Goal: Task Accomplishment & Management: Complete application form

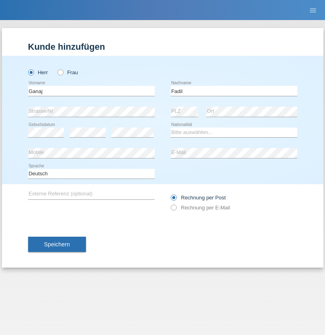
type input "Fadil"
select select "XK"
select select "C"
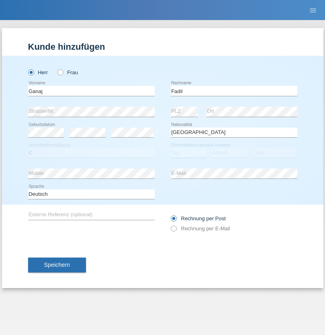
select select "10"
select select "08"
select select "2021"
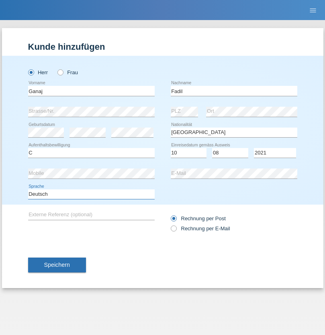
select select "en"
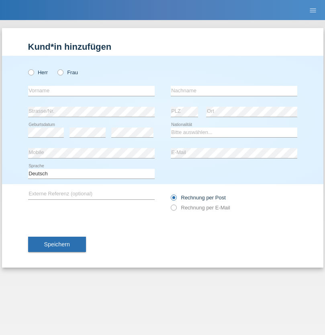
radio input "true"
click at [91, 91] on input "text" at bounding box center [91, 91] width 127 height 10
type input "Ibrahim"
click at [234, 91] on input "text" at bounding box center [234, 91] width 127 height 10
type input "Muja"
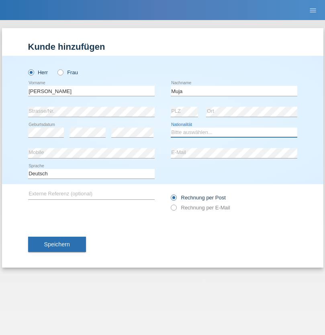
select select "XK"
select select "C"
select select "03"
select select "07"
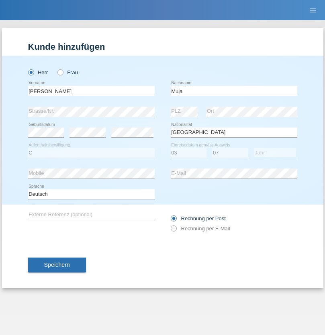
select select "2021"
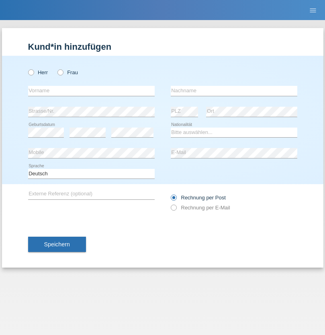
radio input "true"
click at [91, 91] on input "text" at bounding box center [91, 91] width 127 height 10
type input "Thomas"
click at [234, 91] on input "text" at bounding box center [234, 91] width 127 height 10
type input "Berger"
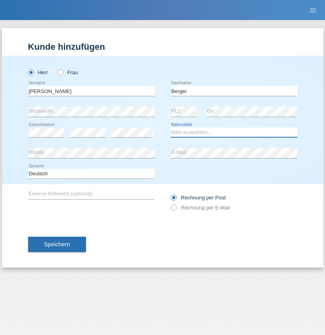
select select "CH"
radio input "true"
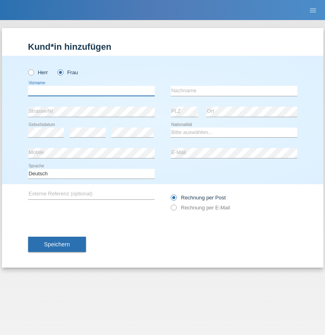
click at [91, 91] on input "text" at bounding box center [91, 91] width 127 height 10
type input "Teixeira da Silva Moço"
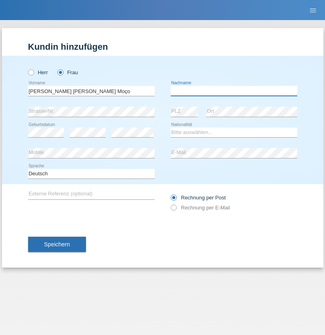
click at [234, 91] on input "text" at bounding box center [234, 91] width 127 height 10
type input "Paula"
select select "PT"
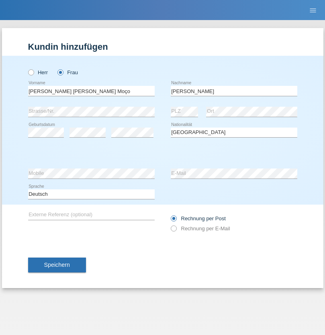
select select "C"
select select "28"
select select "03"
select select "2005"
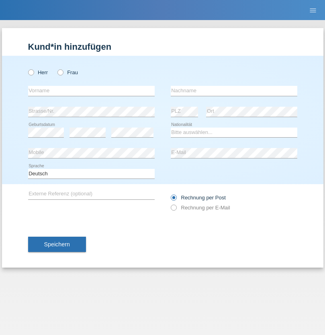
radio input "true"
click at [91, 91] on input "text" at bounding box center [91, 91] width 127 height 10
type input "[PERSON_NAME]"
click at [234, 91] on input "text" at bounding box center [234, 91] width 127 height 10
type input "Biljesko"
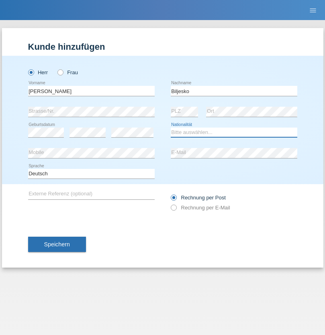
select select "CH"
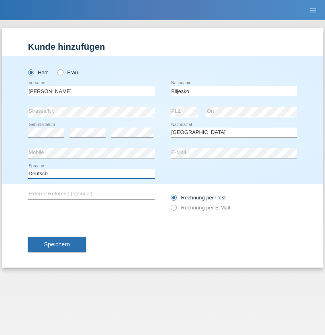
select select "en"
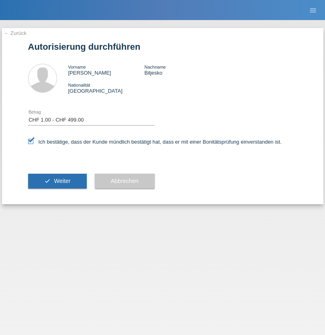
select select "1"
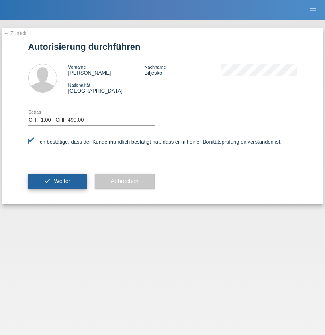
click at [57, 181] on span "Weiter" at bounding box center [62, 181] width 16 height 6
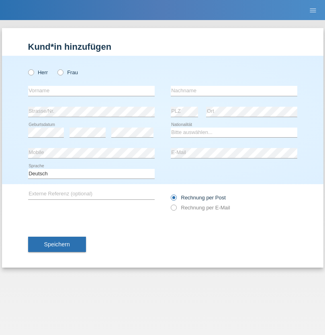
radio input "true"
click at [91, 91] on input "text" at bounding box center [91, 91] width 127 height 10
type input "Teklay"
click at [234, 91] on input "text" at bounding box center [234, 91] width 127 height 10
type input "Fiori"
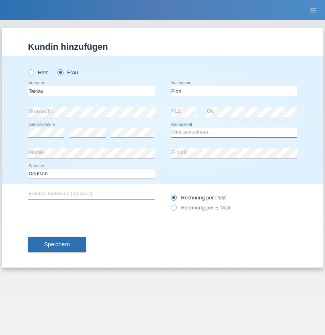
select select "ER"
select select "C"
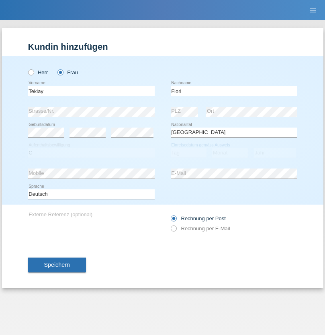
select select "10"
select select "08"
select select "2021"
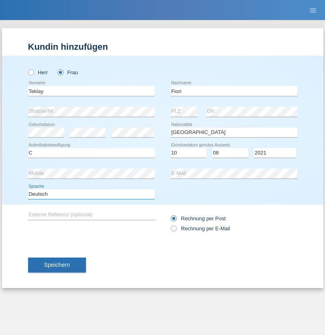
select select "en"
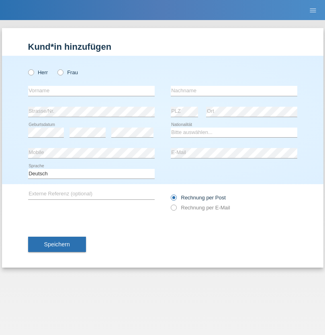
radio input "true"
click at [91, 91] on input "text" at bounding box center [91, 91] width 127 height 10
type input "Sadia"
click at [234, 91] on input "text" at bounding box center [234, 91] width 127 height 10
type input "Nejmaoui"
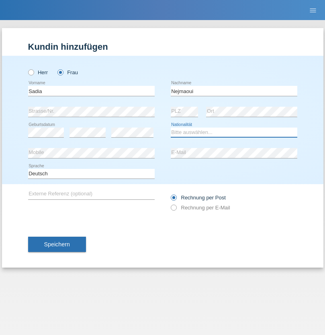
select select "MA"
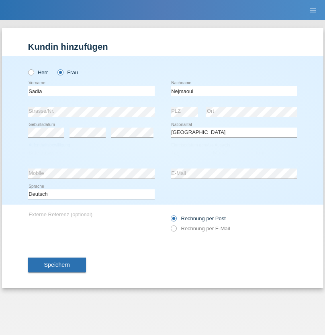
select select "C"
select select "01"
select select "06"
select select "1964"
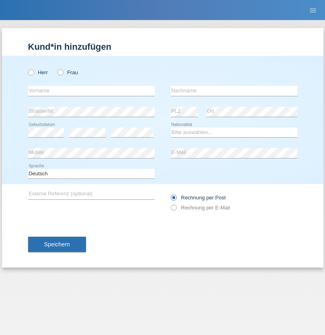
radio input "true"
click at [91, 91] on input "text" at bounding box center [91, 91] width 127 height 10
type input "[PERSON_NAME]"
click at [234, 91] on input "text" at bounding box center [234, 91] width 127 height 10
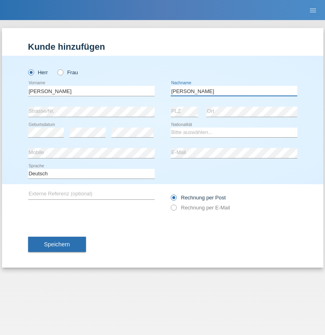
type input "[PERSON_NAME]"
select select "CH"
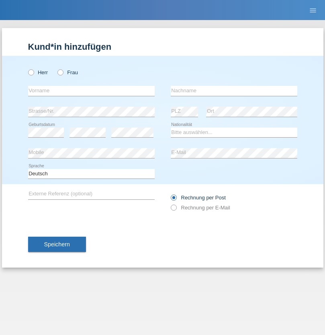
radio input "true"
click at [91, 91] on input "text" at bounding box center [91, 91] width 127 height 10
type input "Thivagaran"
click at [234, 91] on input "text" at bounding box center [234, 91] width 127 height 10
type input "Selvanayagam"
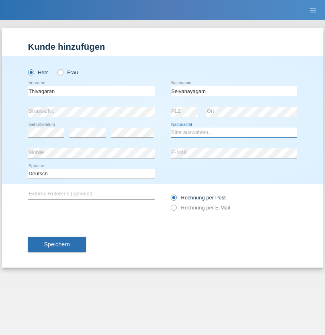
select select "LK"
select select "C"
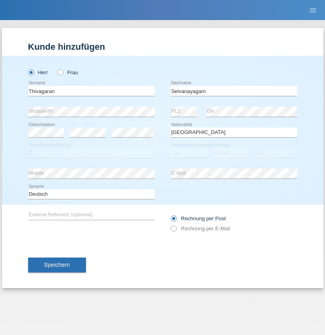
select select "23"
select select "03"
select select "2021"
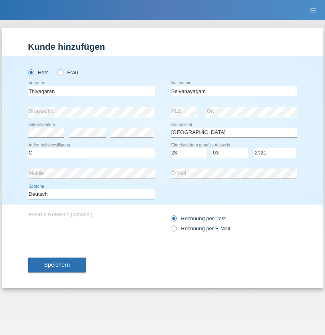
select select "en"
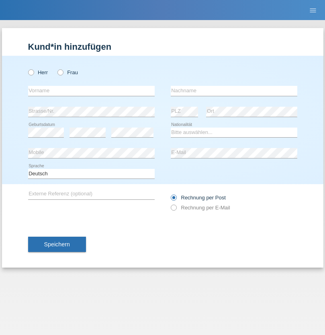
radio input "true"
click at [91, 91] on input "text" at bounding box center [91, 91] width 127 height 10
type input "Monika"
click at [234, 91] on input "text" at bounding box center [234, 91] width 127 height 10
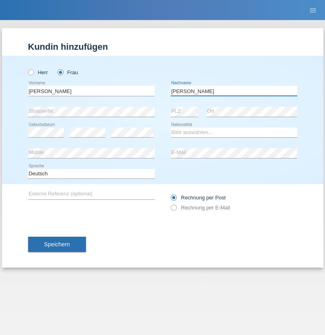
type input "Keller"
select select "CH"
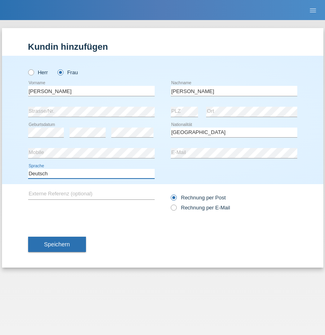
select select "en"
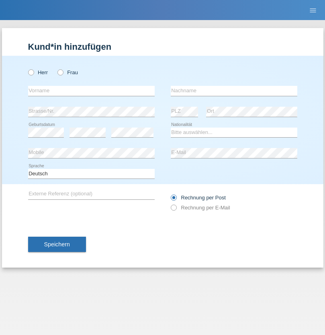
radio input "true"
click at [91, 91] on input "text" at bounding box center [91, 91] width 127 height 10
type input "Tymur"
click at [234, 91] on input "text" at bounding box center [234, 91] width 127 height 10
type input "[PERSON_NAME]"
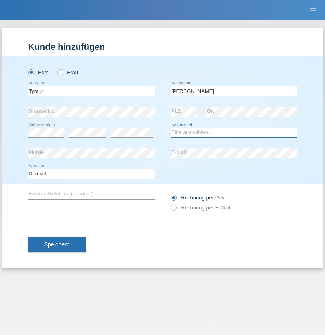
select select "UA"
select select "C"
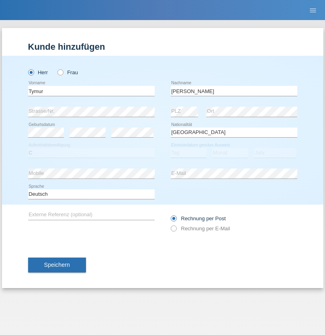
select select "20"
select select "08"
select select "2021"
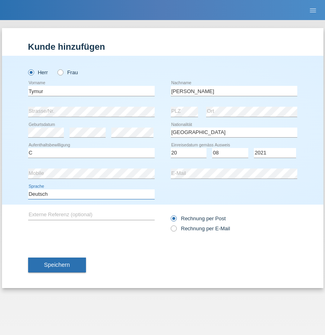
select select "en"
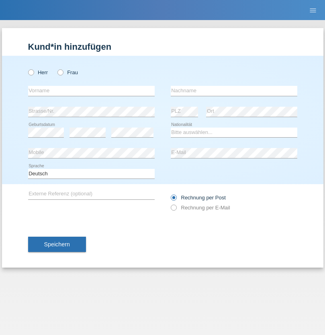
radio input "true"
click at [91, 91] on input "text" at bounding box center [91, 91] width 127 height 10
type input "Tymur"
click at [234, 91] on input "text" at bounding box center [234, 91] width 127 height 10
type input "Hunderchuj"
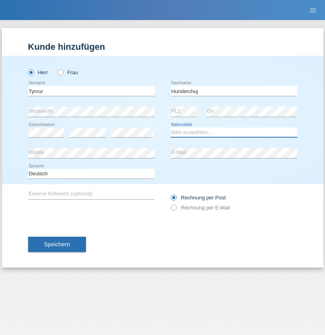
select select "UA"
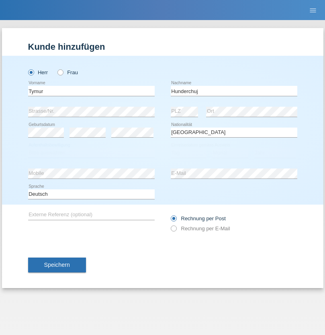
select select "C"
select select "20"
select select "08"
select select "2021"
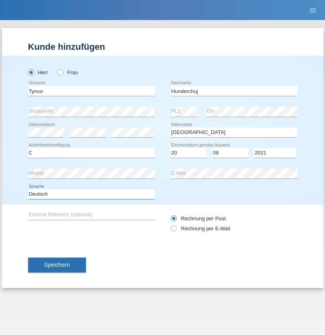
select select "en"
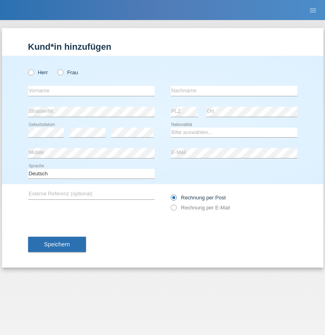
radio input "true"
click at [91, 91] on input "text" at bounding box center [91, 91] width 127 height 10
type input "[PERSON_NAME]"
click at [234, 91] on input "text" at bounding box center [234, 91] width 127 height 10
type input "Tropp"
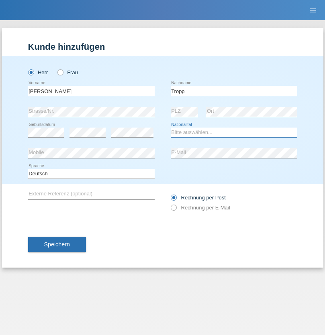
select select "SK"
select select "C"
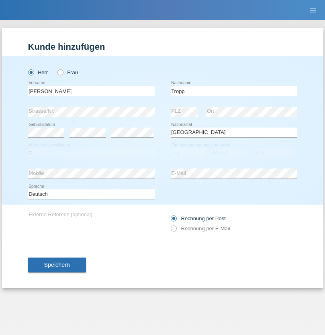
select select "10"
select select "08"
select select "2021"
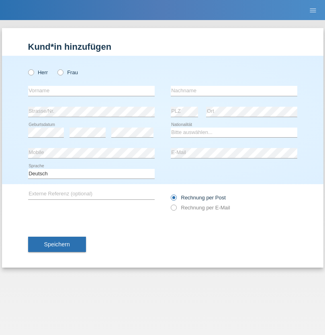
radio input "true"
click at [91, 91] on input "text" at bounding box center [91, 91] width 127 height 10
type input "Dirk"
click at [234, 91] on input "text" at bounding box center [234, 91] width 127 height 10
type input "Ringle"
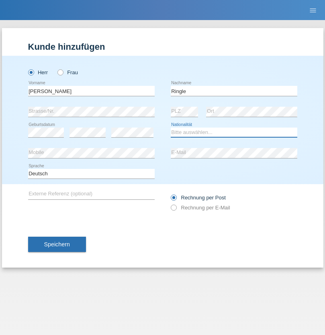
select select "DE"
select select "C"
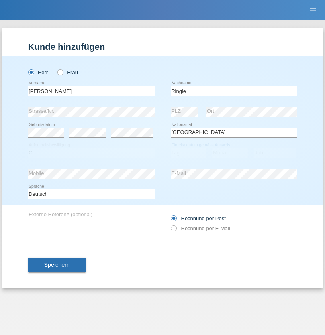
select select "06"
select select "01"
select select "2021"
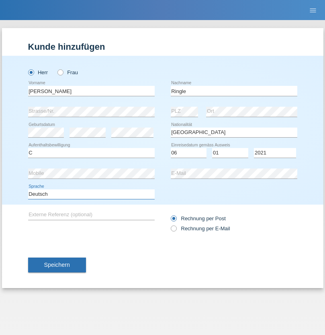
select select "en"
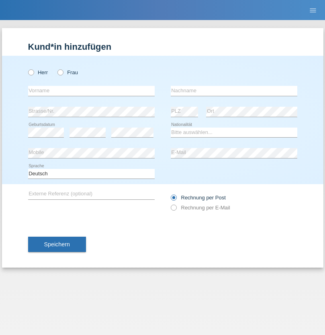
radio input "true"
click at [91, 91] on input "text" at bounding box center [91, 91] width 127 height 10
type input "Junior"
click at [234, 91] on input "text" at bounding box center [234, 91] width 127 height 10
type input "[PERSON_NAME]"
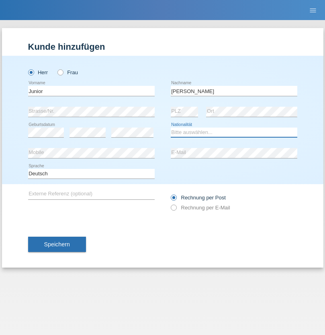
select select "CH"
radio input "true"
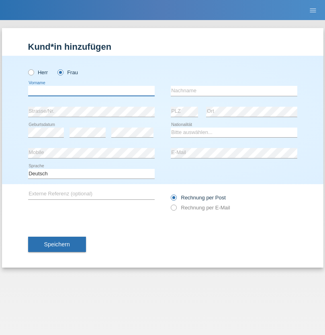
click at [91, 91] on input "text" at bounding box center [91, 91] width 127 height 10
type input "Maria Fernanda"
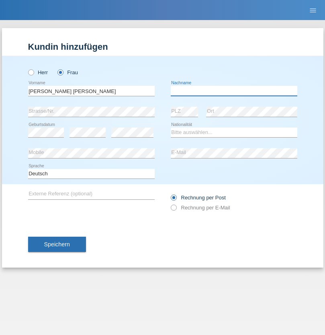
click at [234, 91] on input "text" at bounding box center [234, 91] width 127 height 10
type input "Knusel Campillo"
select select "CH"
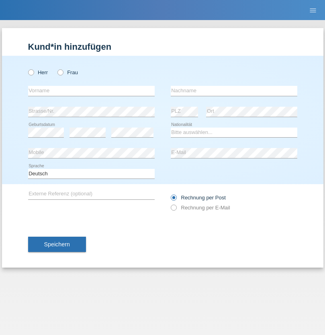
radio input "true"
click at [91, 91] on input "text" at bounding box center [91, 91] width 127 height 10
type input "Beqiri"
click at [234, 91] on input "text" at bounding box center [234, 91] width 127 height 10
type input "Shpresa"
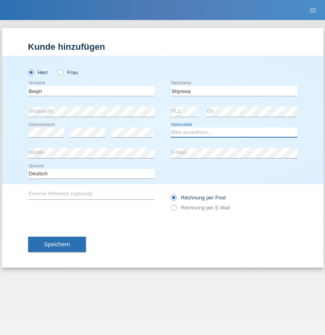
select select "XK"
select select "C"
select select "08"
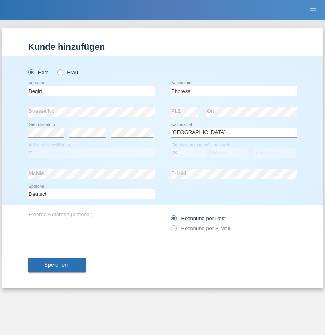
select select "02"
select select "1979"
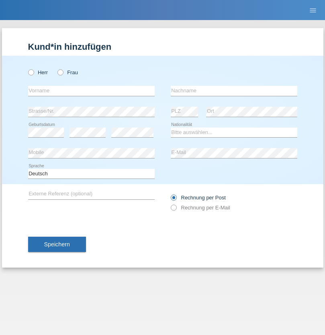
radio input "true"
click at [91, 91] on input "text" at bounding box center [91, 91] width 127 height 10
type input "[PERSON_NAME]"
click at [234, 91] on input "text" at bounding box center [234, 91] width 127 height 10
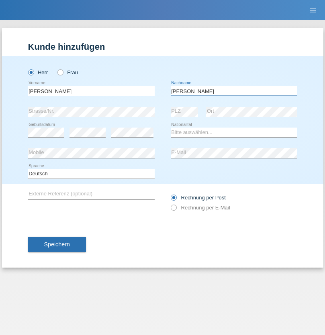
type input "[PERSON_NAME]"
select select "CH"
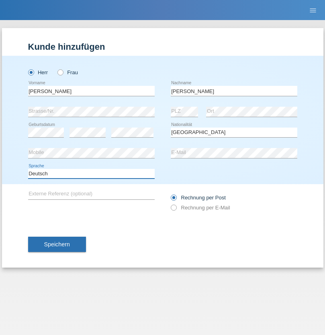
select select "en"
